Goal: Task Accomplishment & Management: Complete application form

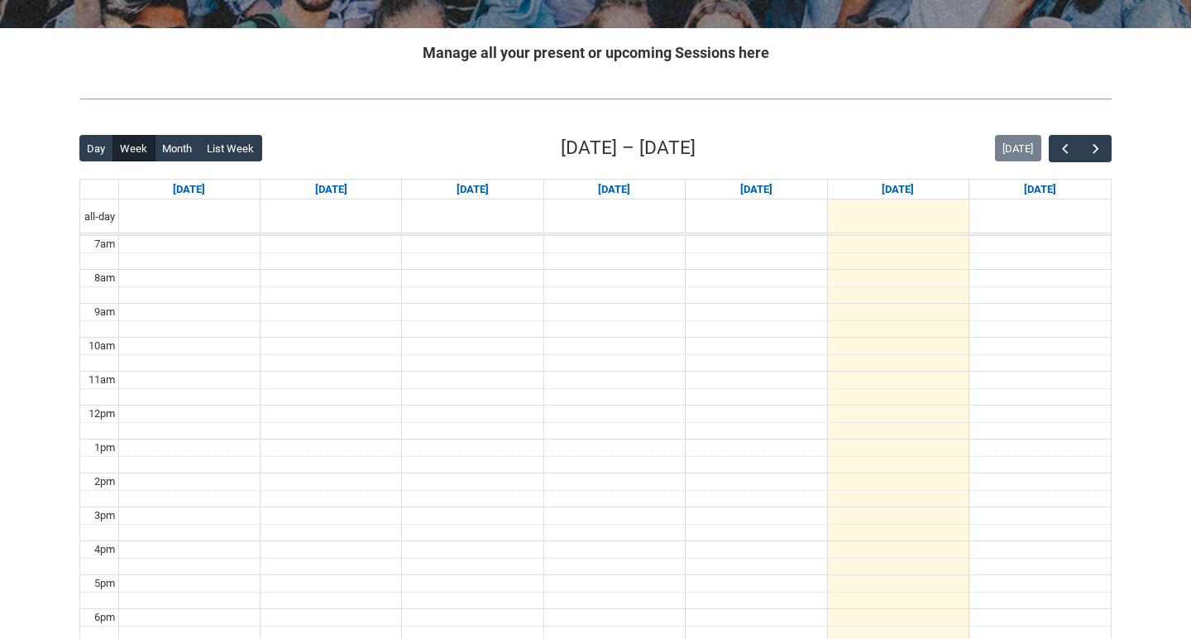
scroll to position [351, 0]
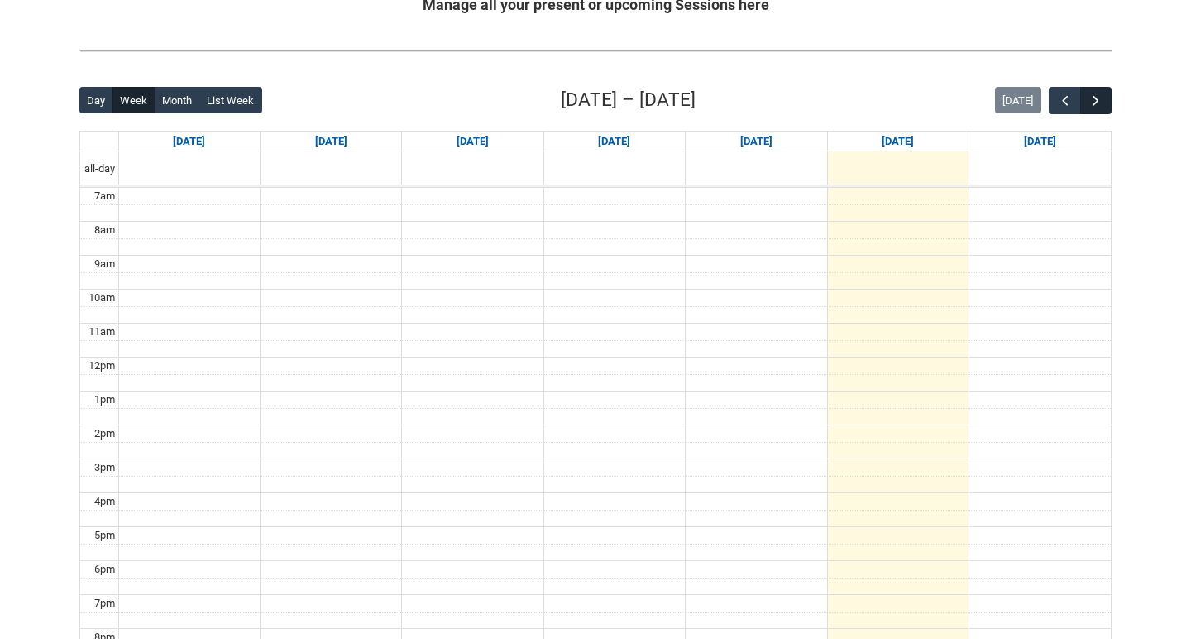
click at [1097, 103] on span "button" at bounding box center [1096, 101] width 17 height 17
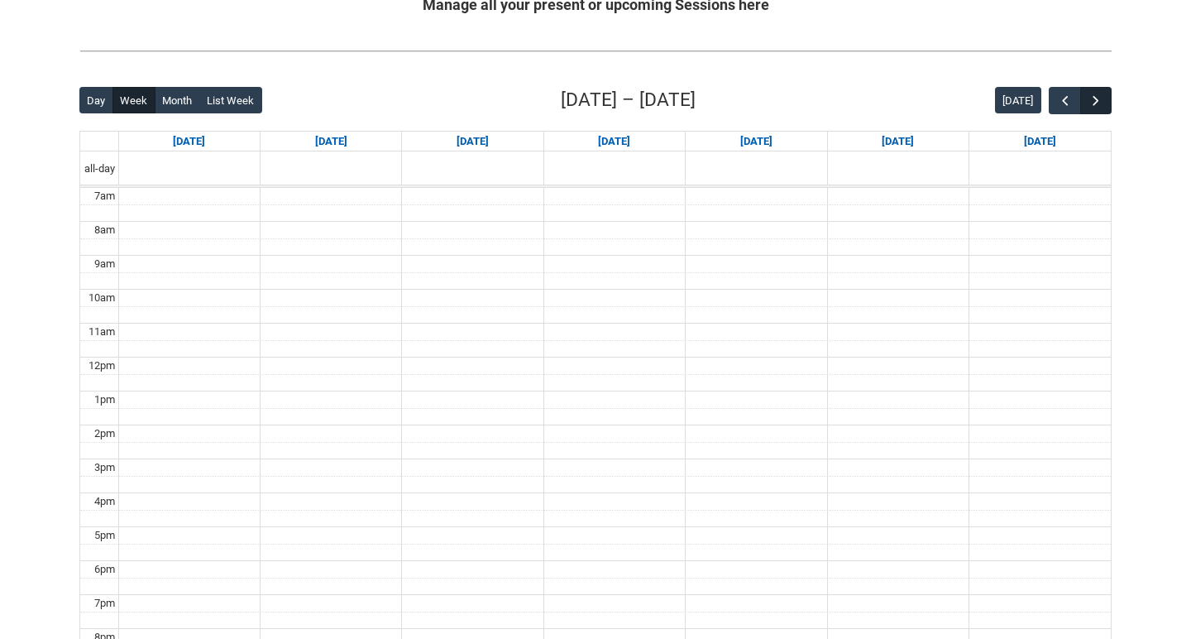
click at [1097, 103] on span "button" at bounding box center [1096, 101] width 17 height 17
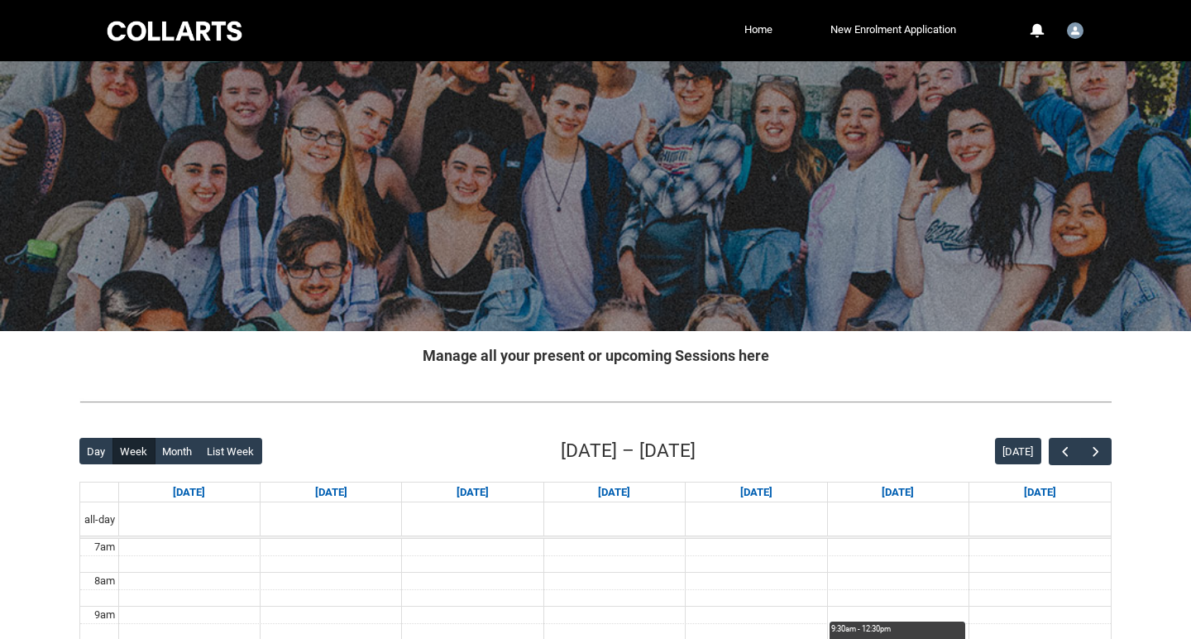
scroll to position [0, 0]
click at [752, 35] on link "Home" at bounding box center [758, 29] width 36 height 25
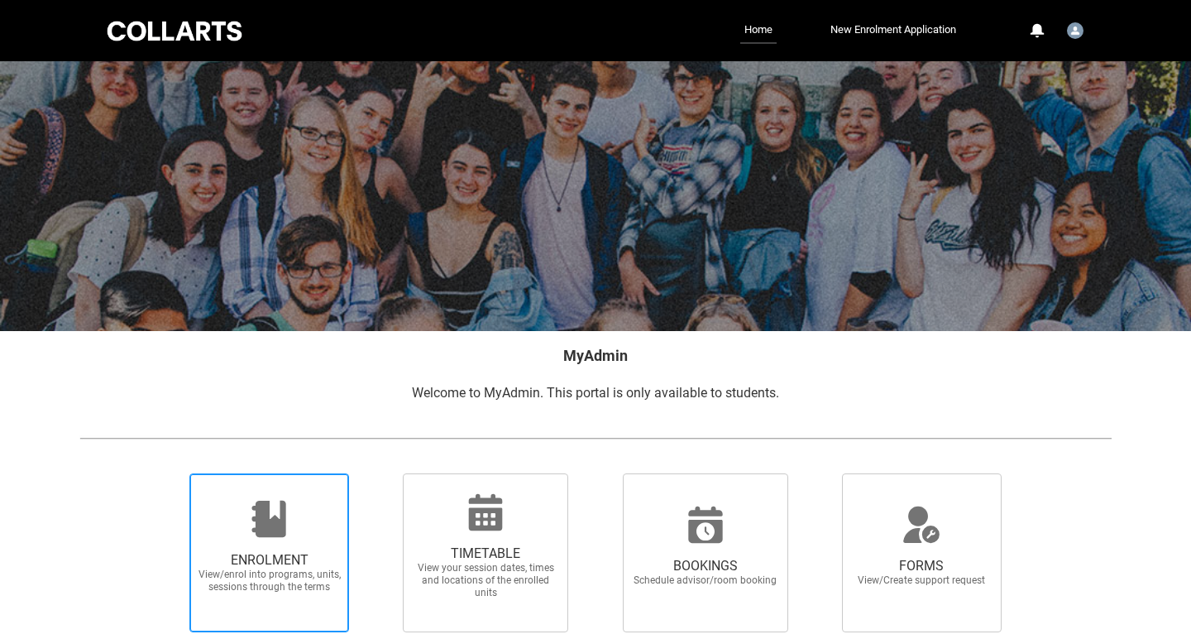
click at [275, 510] on icon at bounding box center [270, 519] width 40 height 40
click at [170, 473] on input "ENROLMENT View/enrol into programs, units, sessions through the terms" at bounding box center [169, 472] width 1 height 1
radio input "true"
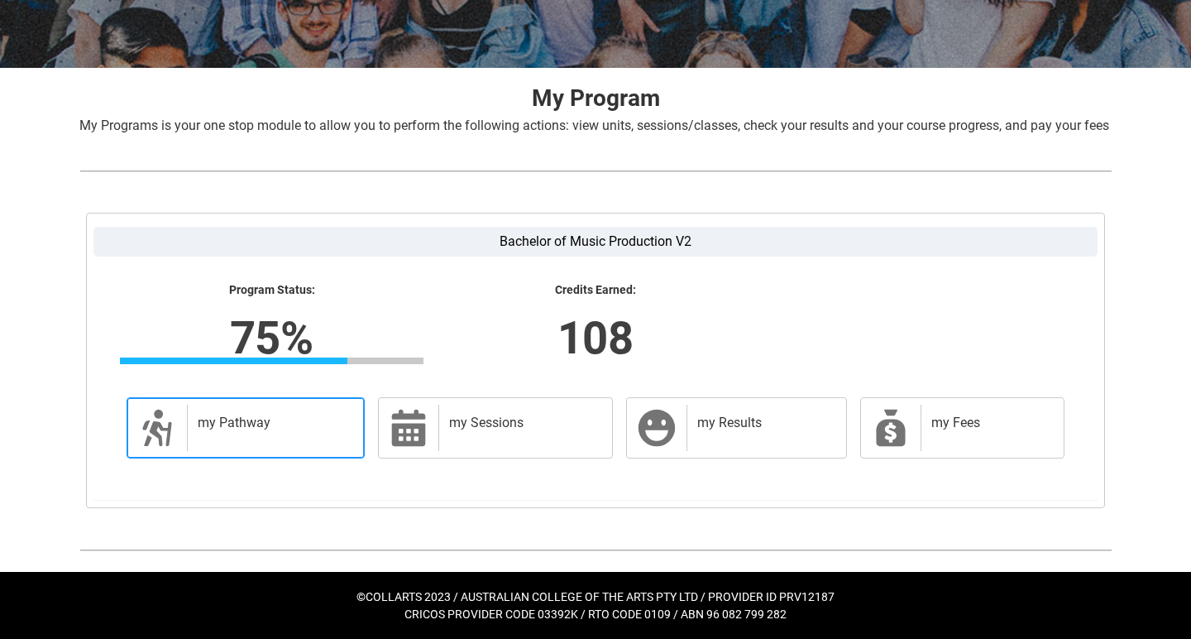
click at [280, 428] on h2 "my Pathway" at bounding box center [273, 422] width 150 height 17
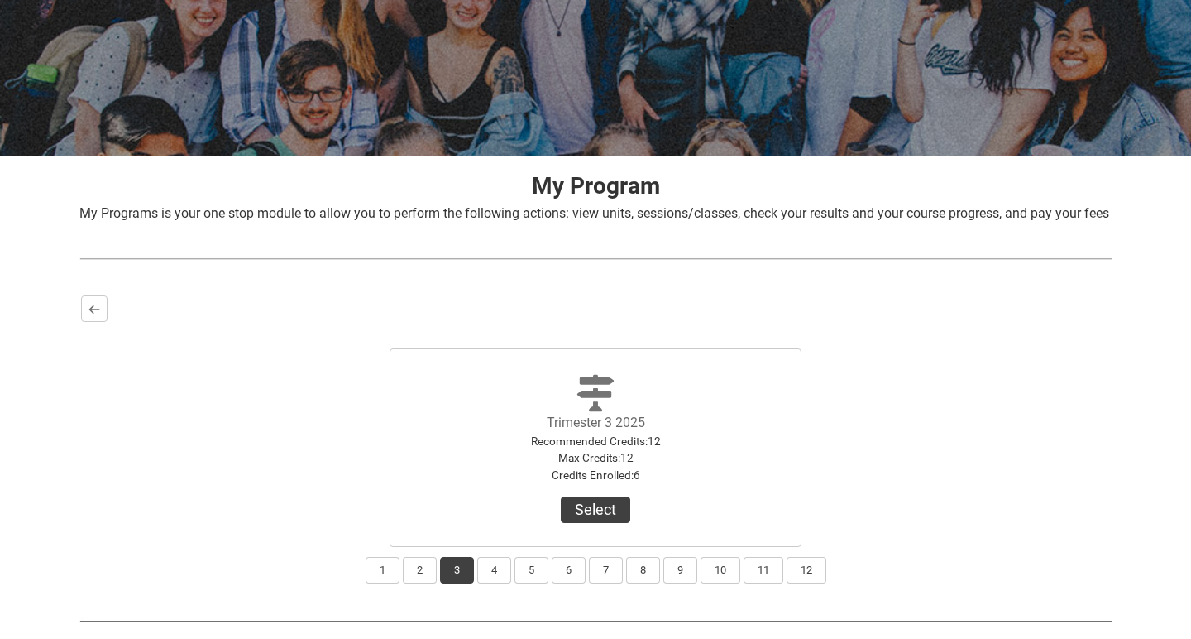
scroll to position [256, 0]
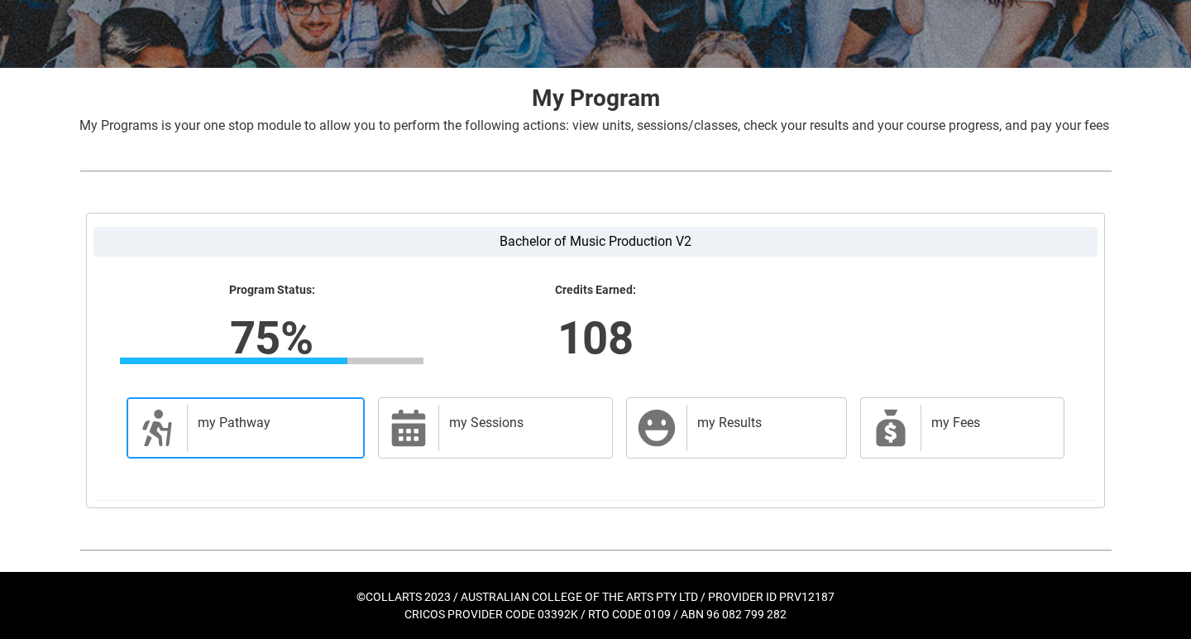
click at [289, 433] on div "my Pathway" at bounding box center [272, 428] width 170 height 46
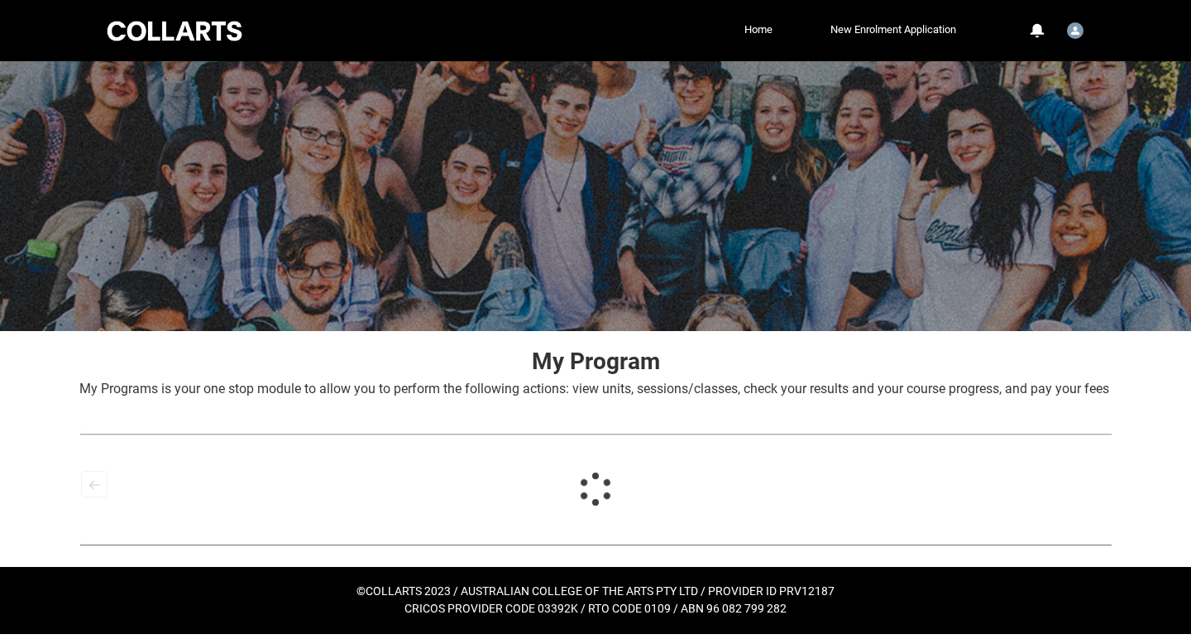
scroll to position [14, 0]
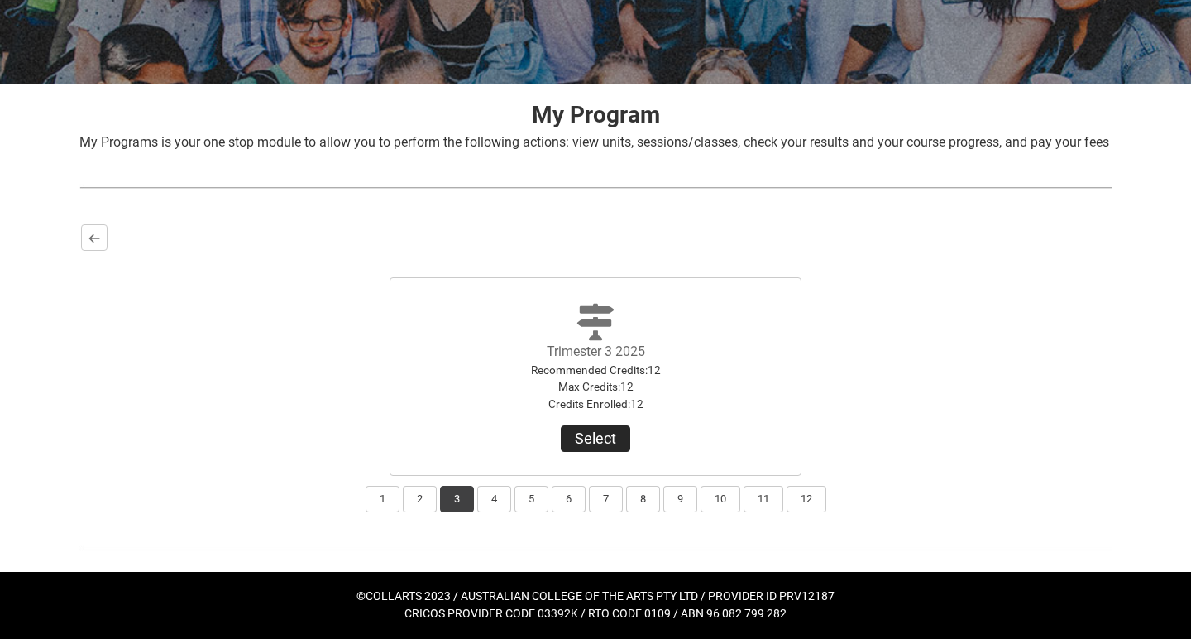
click at [596, 440] on button "Select" at bounding box center [595, 438] width 69 height 26
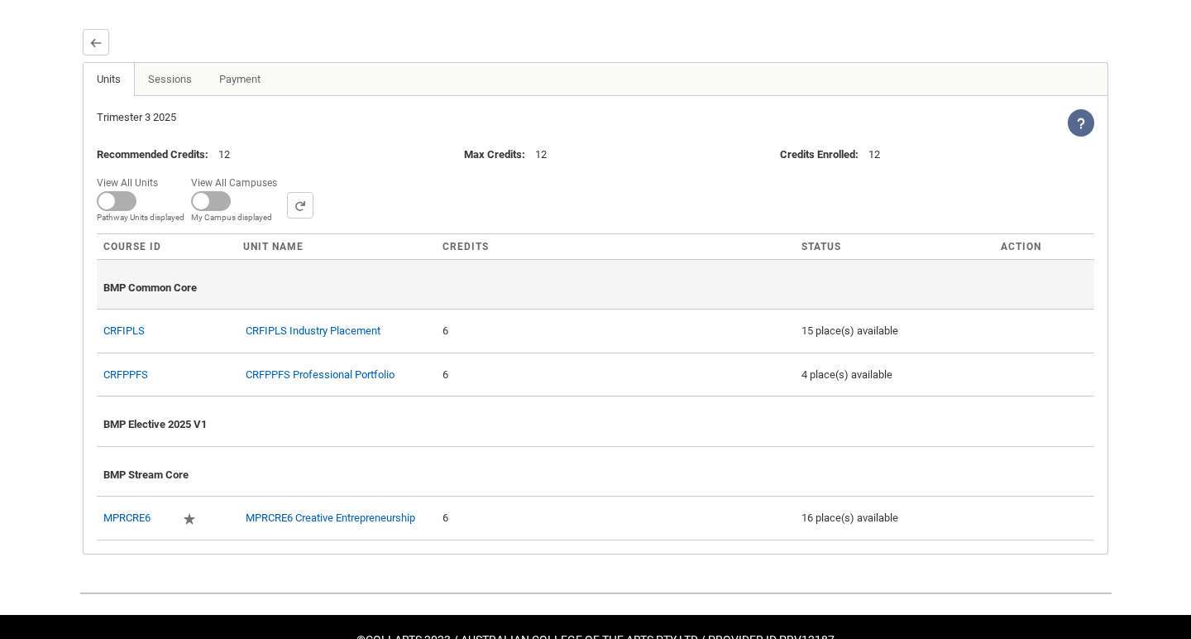
scroll to position [444, 0]
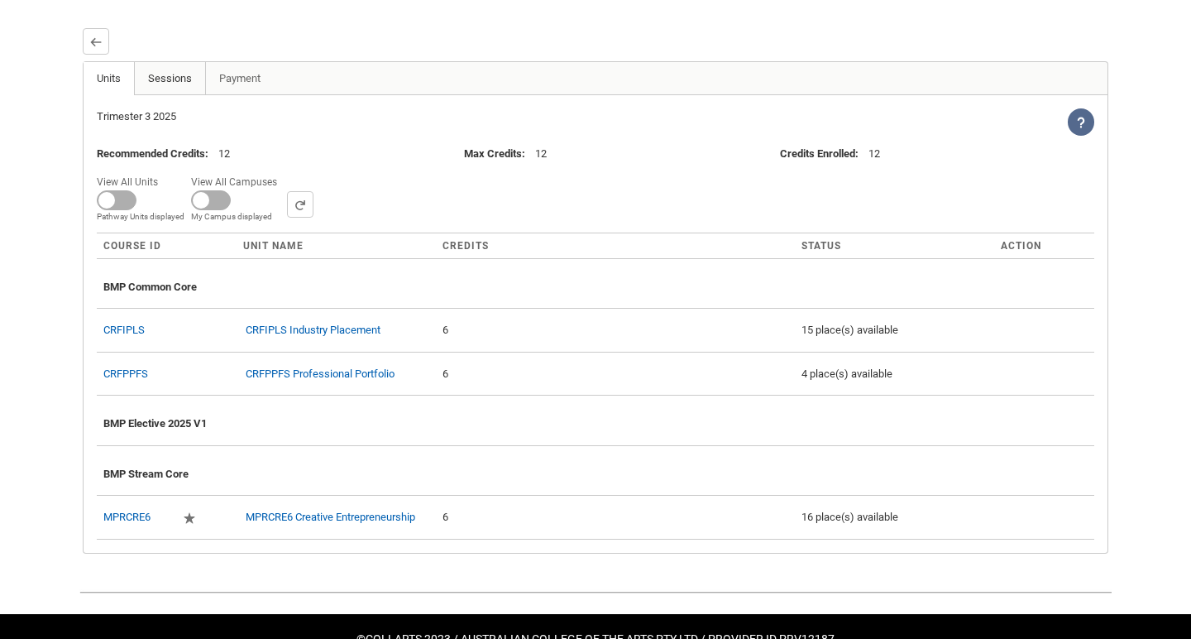
click at [170, 95] on link "Sessions" at bounding box center [170, 78] width 72 height 33
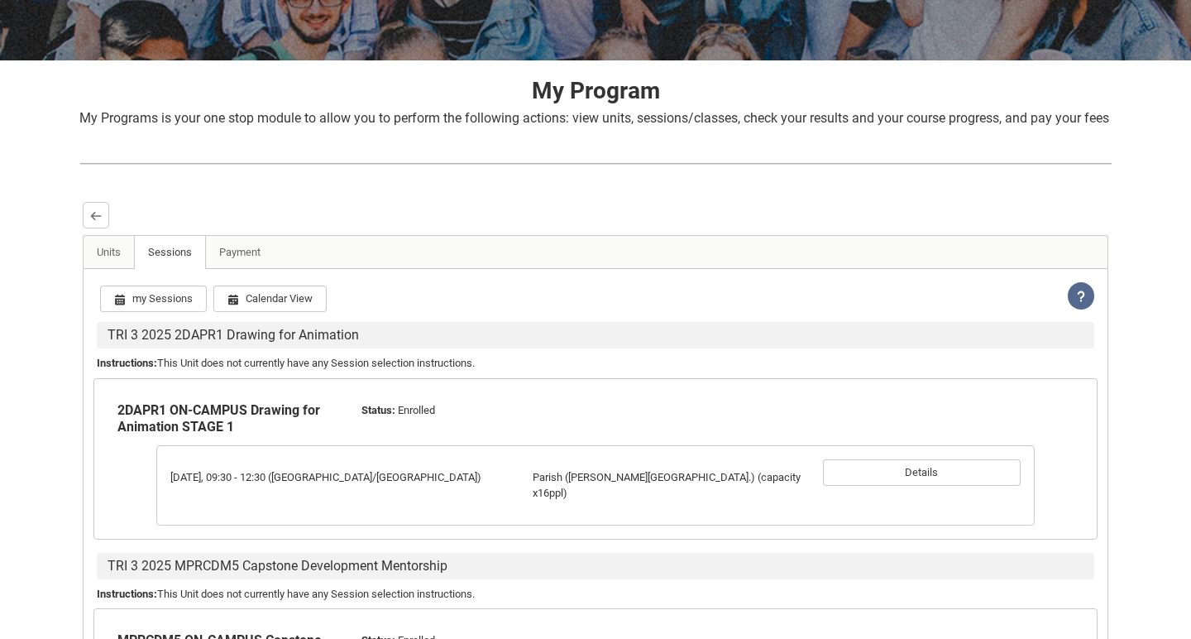
scroll to position [428, 0]
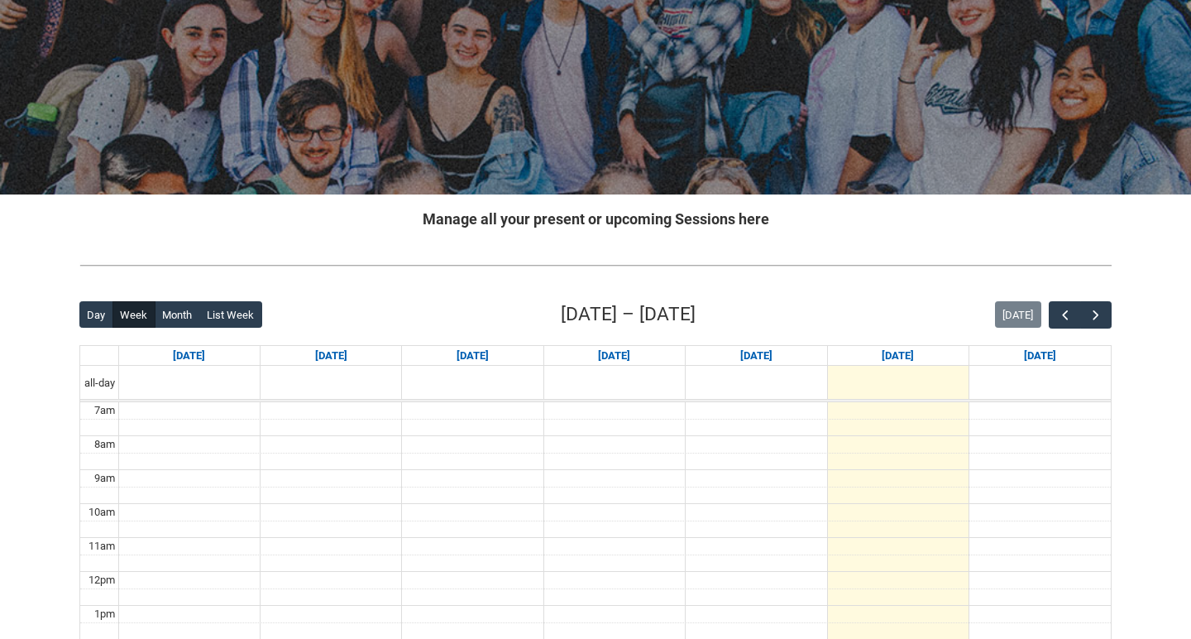
scroll to position [162, 0]
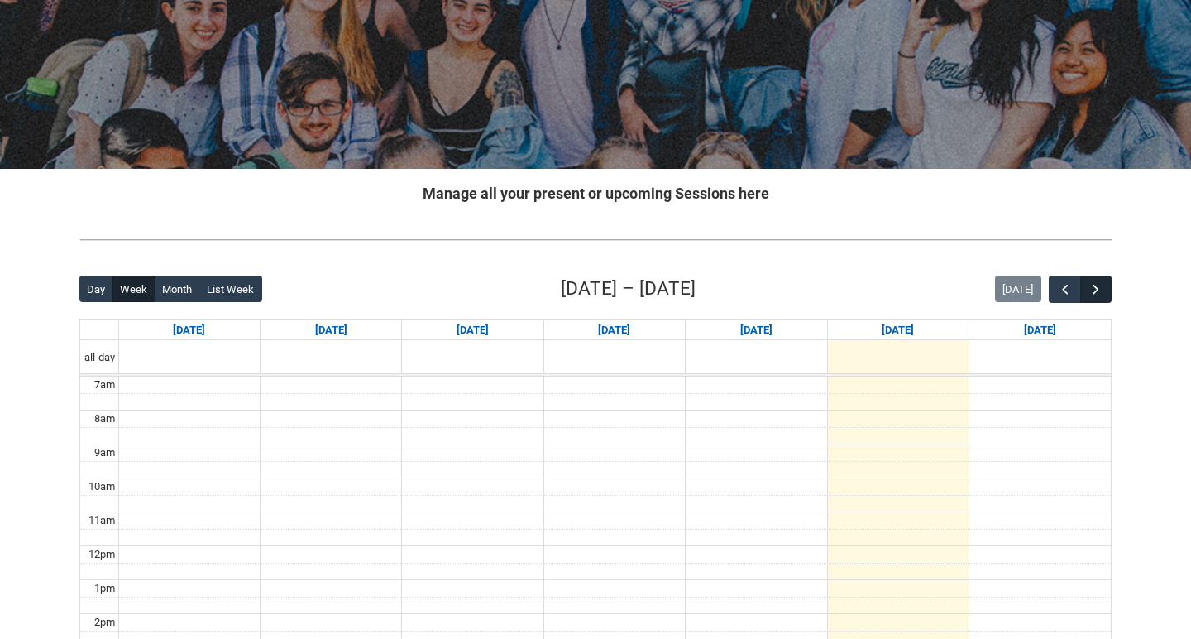
click at [1104, 285] on span "button" at bounding box center [1096, 289] width 17 height 17
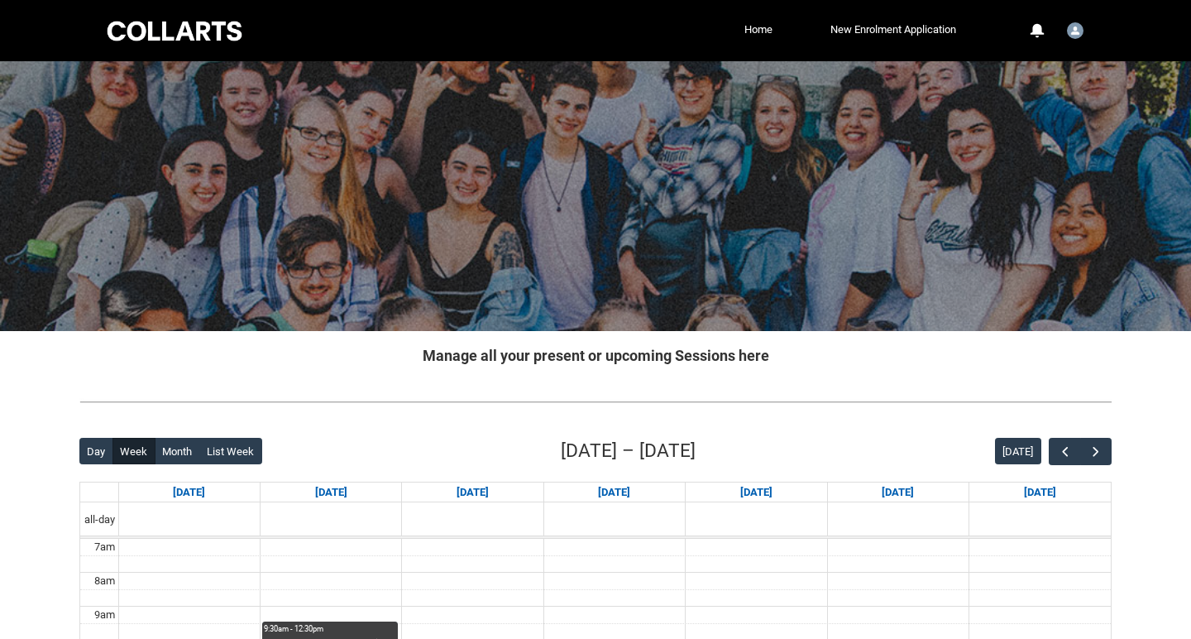
scroll to position [0, 0]
click at [745, 32] on link "Home" at bounding box center [758, 29] width 36 height 25
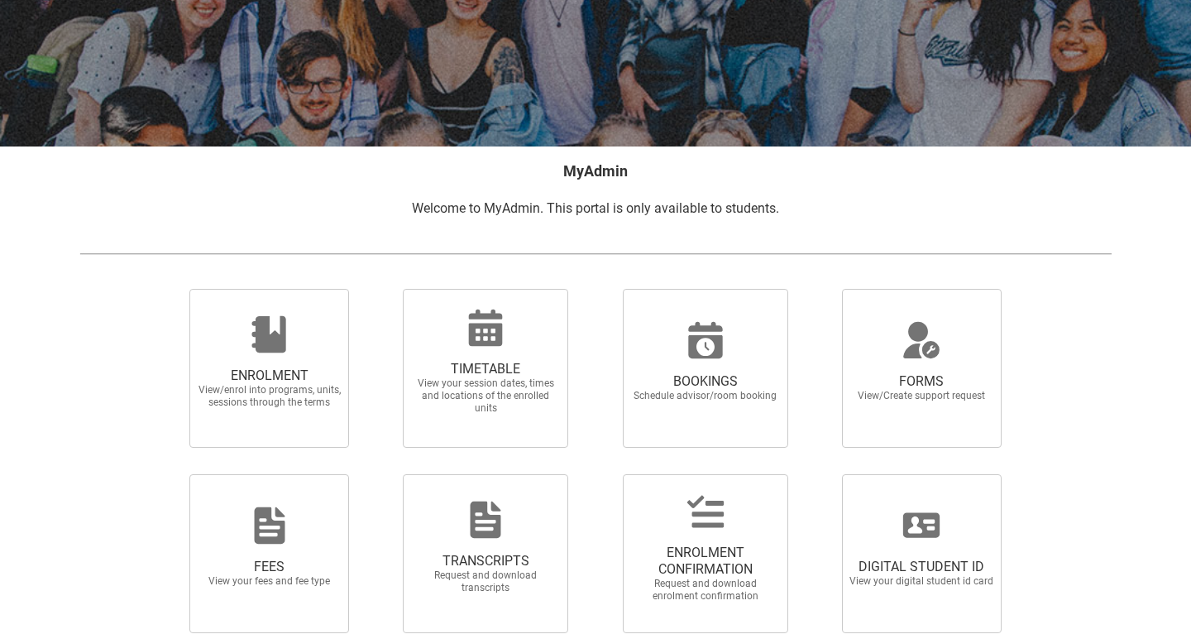
scroll to position [182, 0]
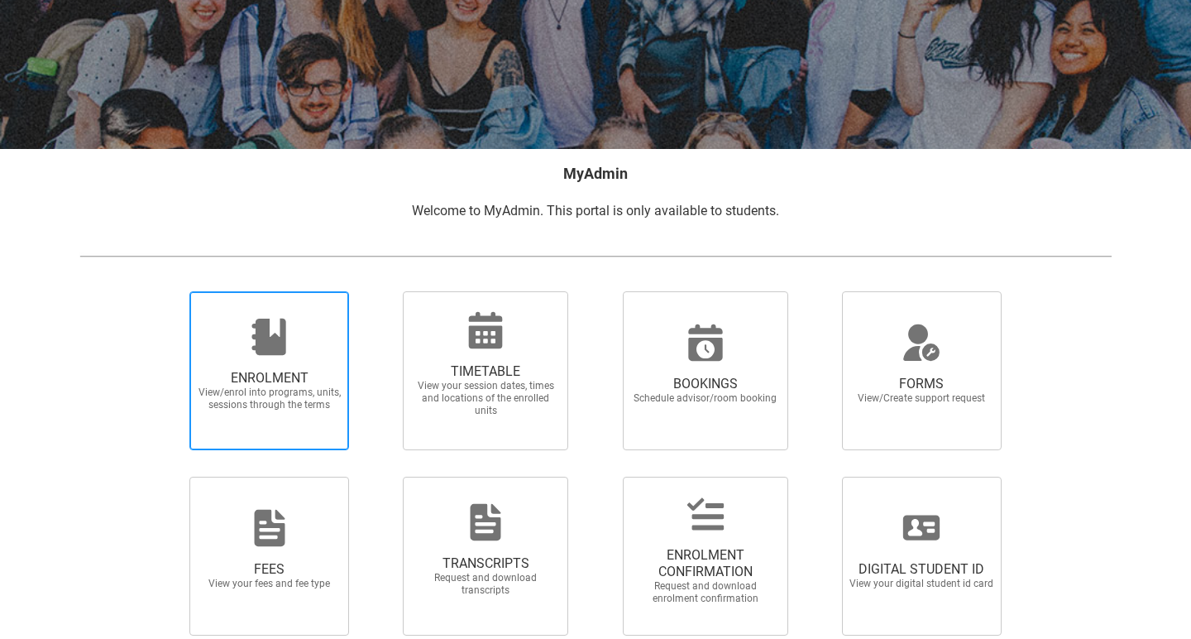
click at [229, 366] on span "ENROLMENT View/enrol into programs, units, sessions through the terms" at bounding box center [269, 391] width 159 height 68
click at [170, 291] on input "ENROLMENT View/enrol into programs, units, sessions through the terms" at bounding box center [169, 290] width 1 height 1
radio input "true"
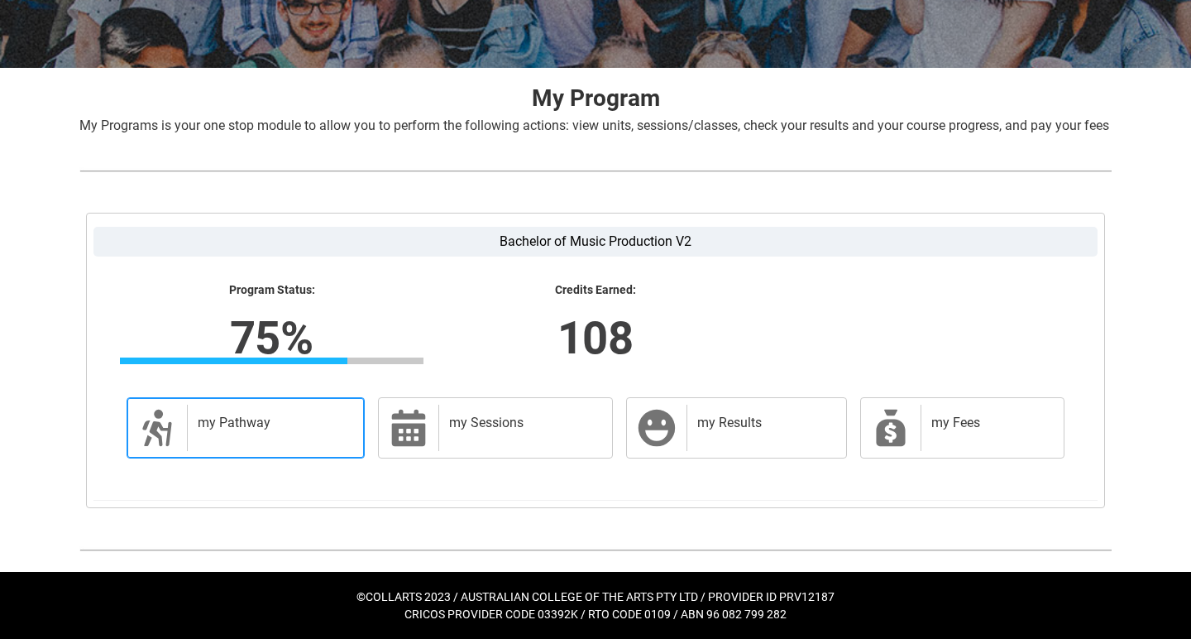
click at [265, 435] on div "my Pathway" at bounding box center [272, 428] width 170 height 46
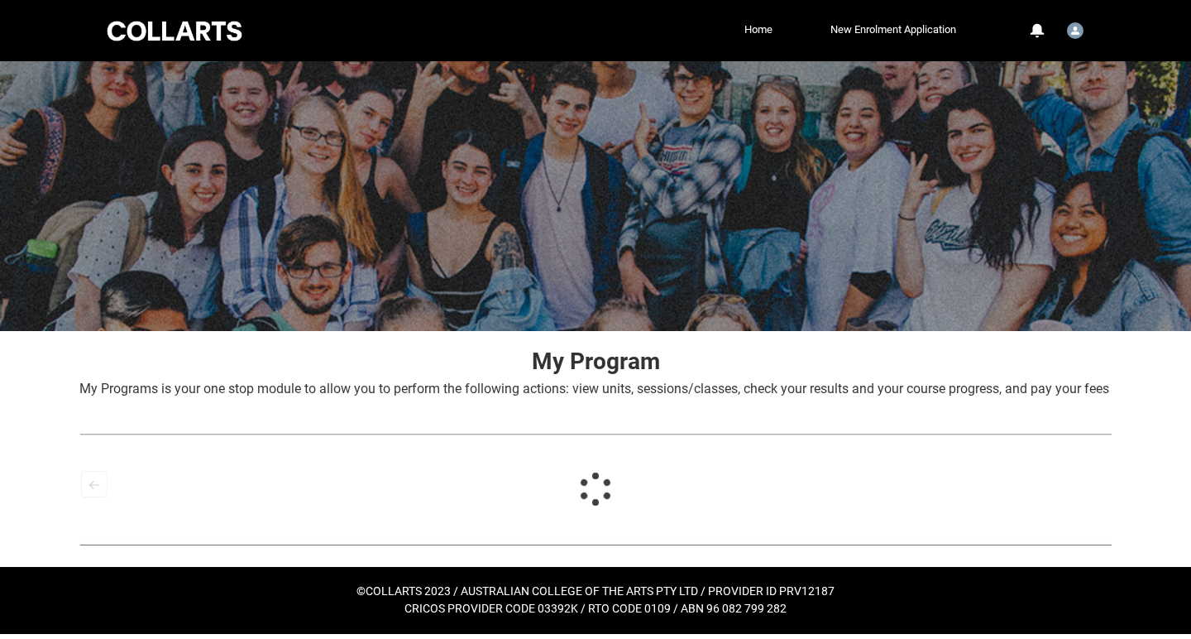
scroll to position [14, 0]
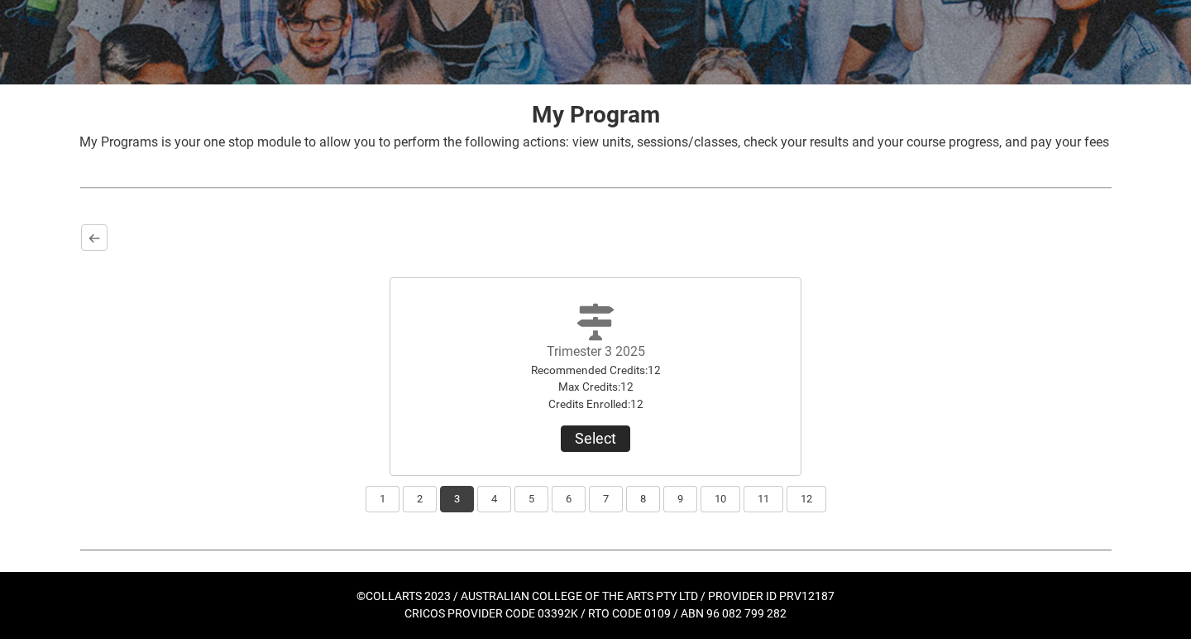
click at [603, 449] on button "Select" at bounding box center [595, 438] width 69 height 26
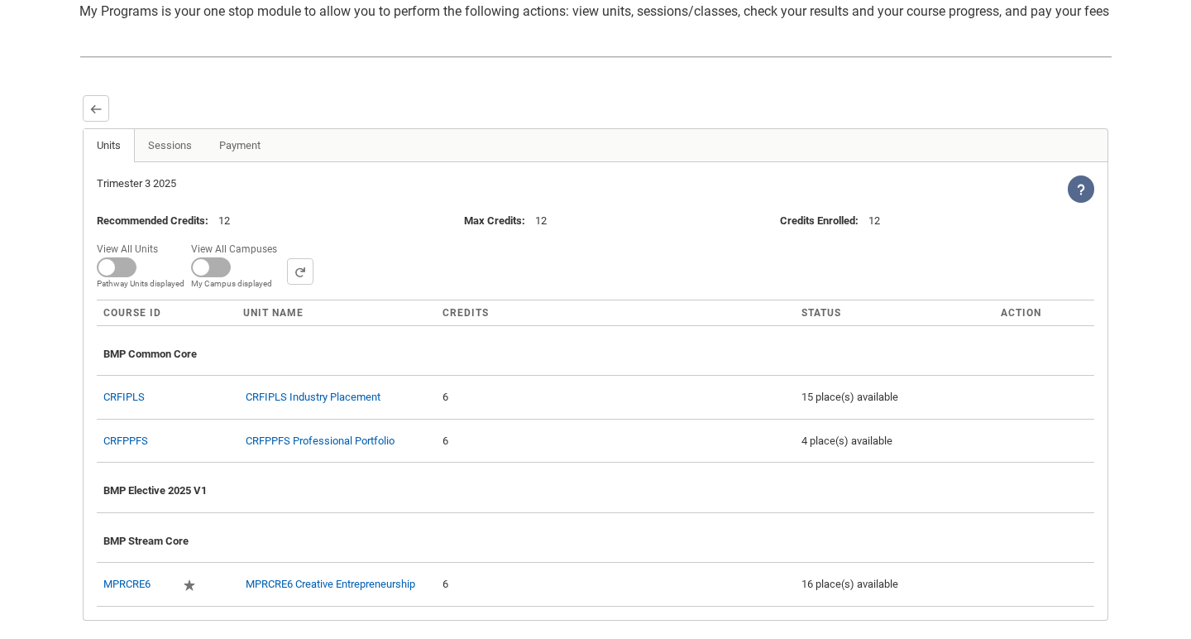
scroll to position [418, 0]
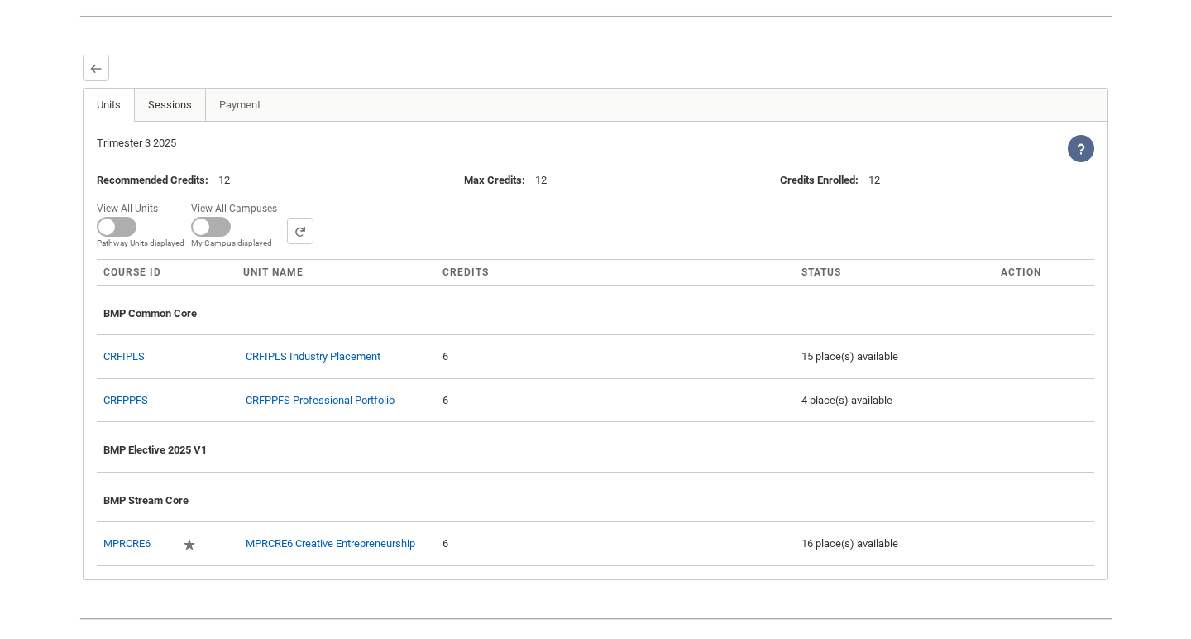
click at [180, 122] on link "Sessions" at bounding box center [170, 105] width 72 height 33
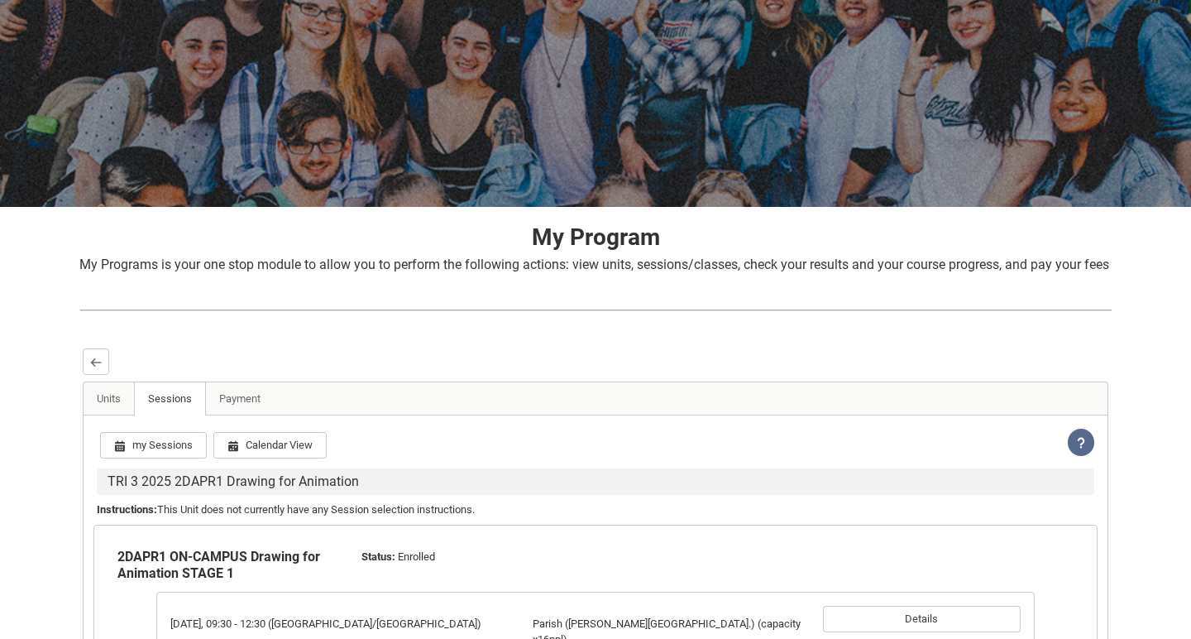
scroll to position [123, 0]
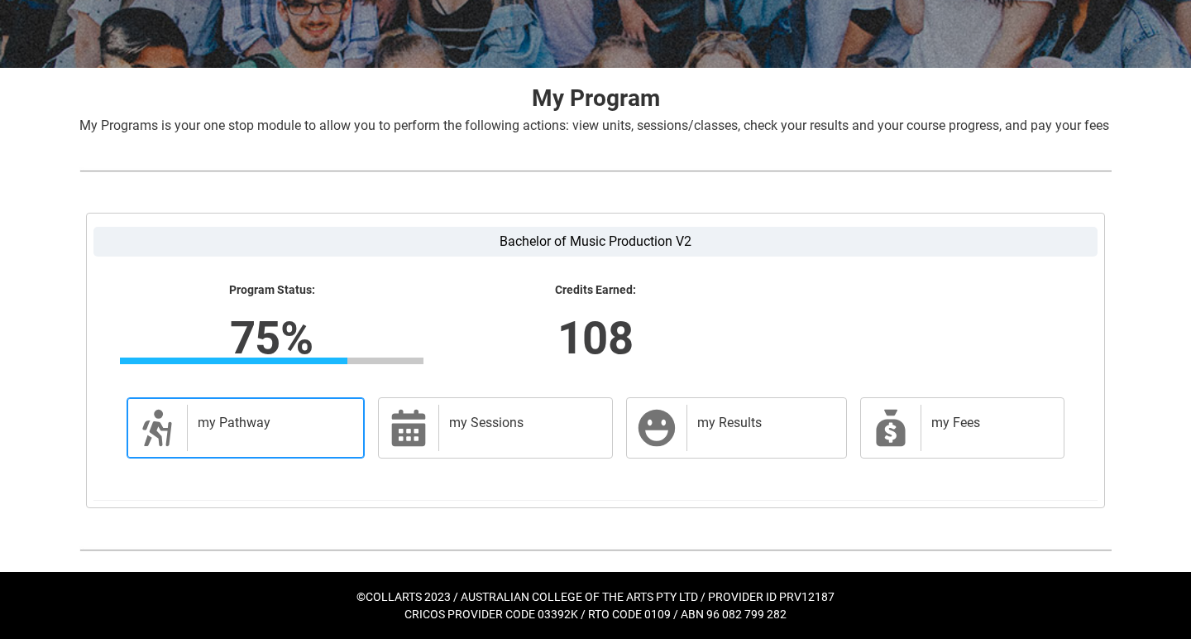
click at [317, 410] on div "my Pathway" at bounding box center [272, 428] width 170 height 46
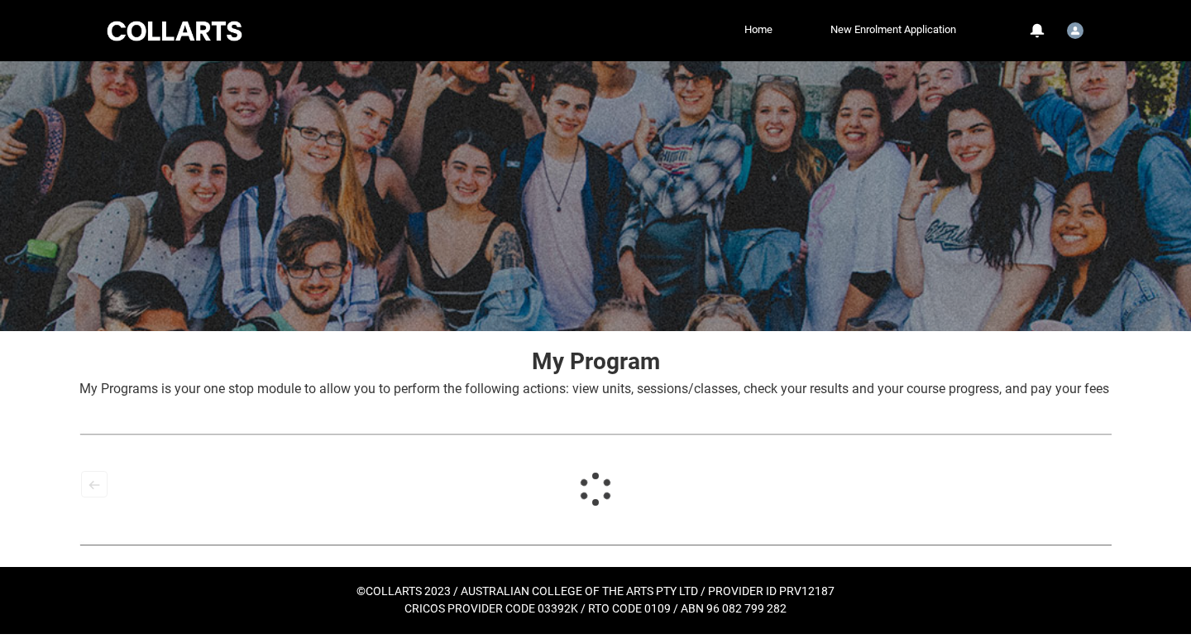
scroll to position [14, 0]
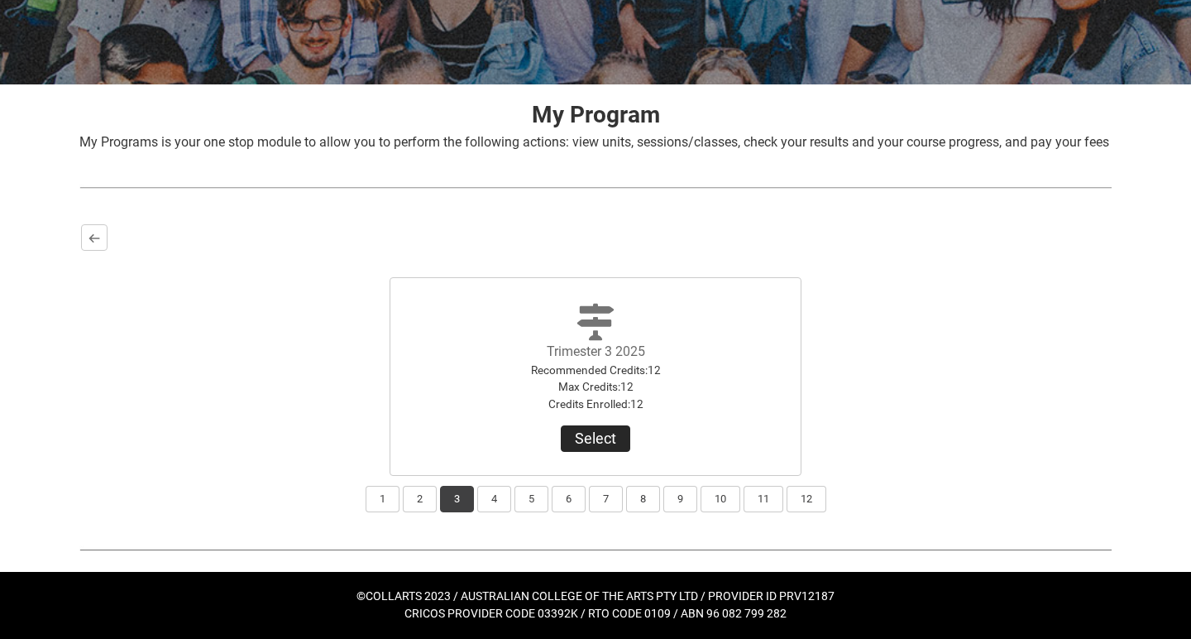
click at [590, 449] on button "Select" at bounding box center [595, 438] width 69 height 26
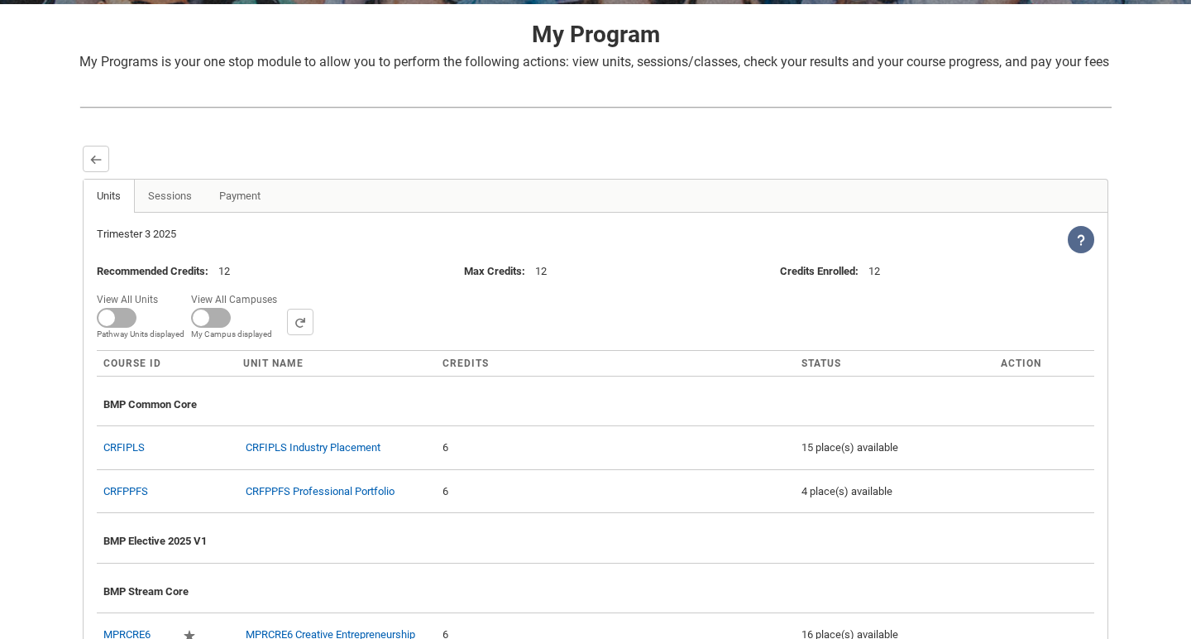
scroll to position [486, 0]
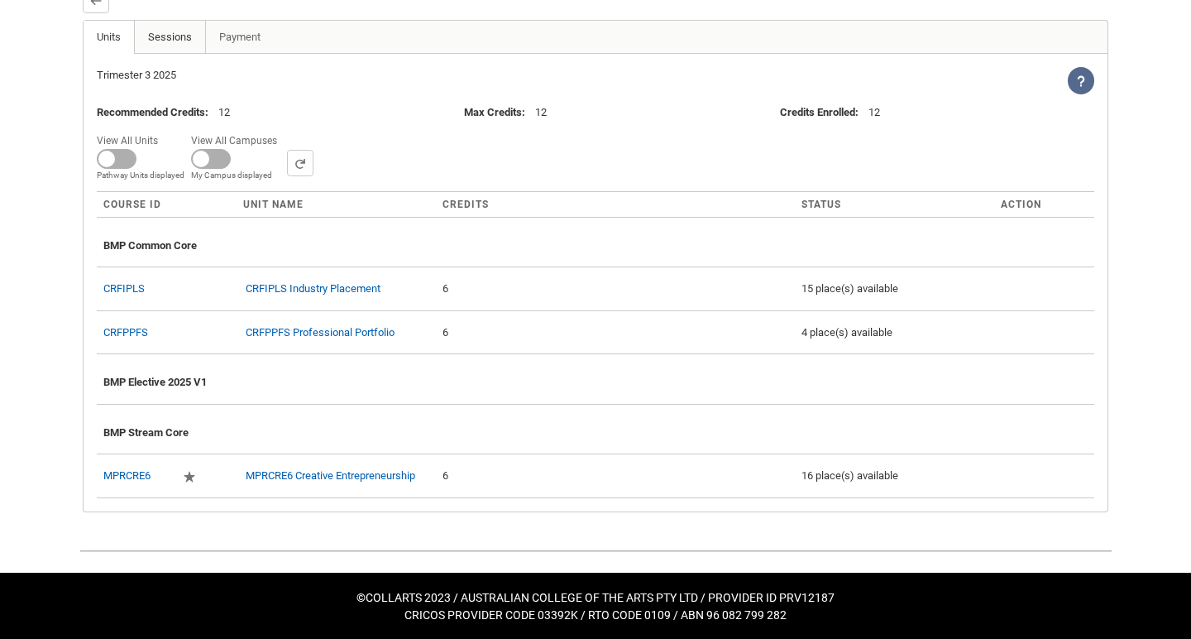
click at [172, 54] on link "Sessions" at bounding box center [170, 37] width 72 height 33
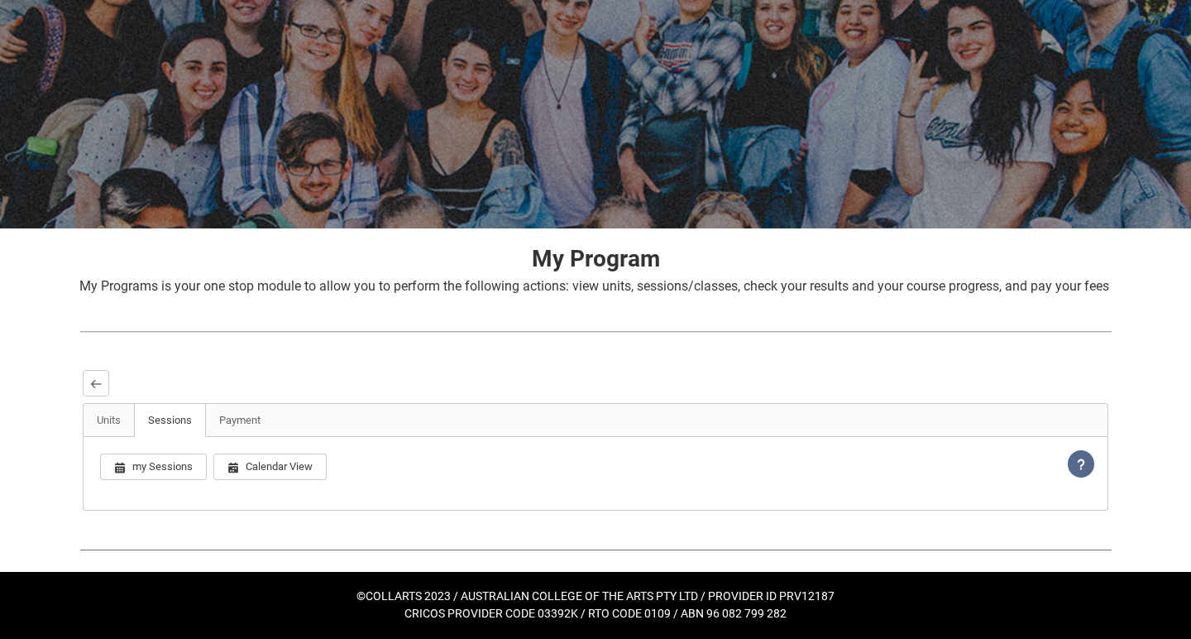
scroll to position [122, 0]
